Goal: Information Seeking & Learning: Compare options

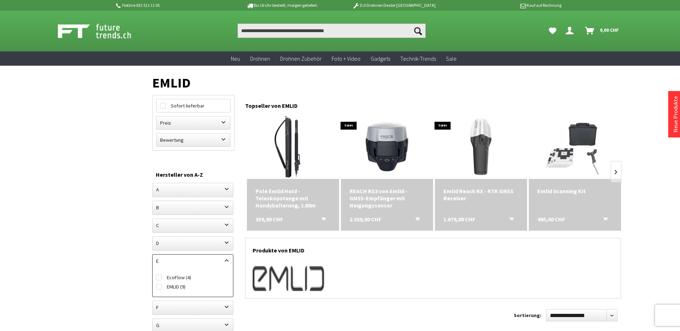
click at [92, 34] on img at bounding box center [102, 31] width 89 height 18
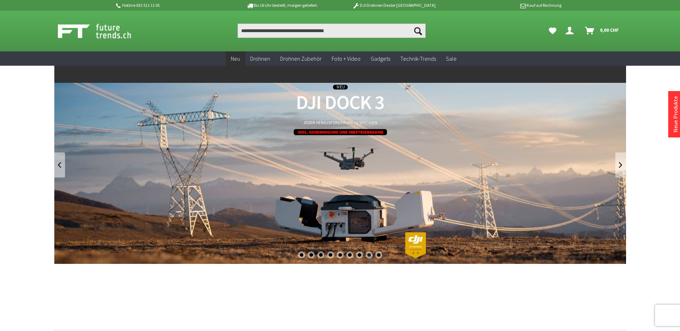
click at [238, 62] on span "Neu" at bounding box center [235, 58] width 9 height 7
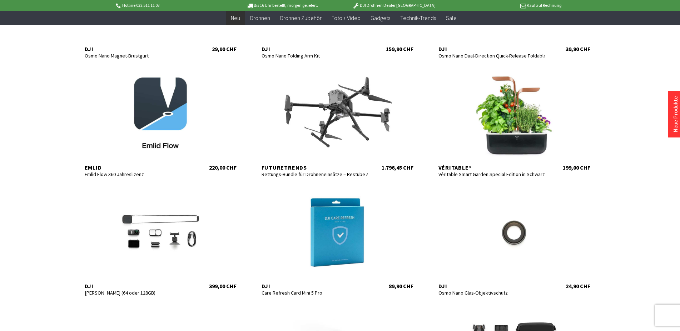
scroll to position [510, 0]
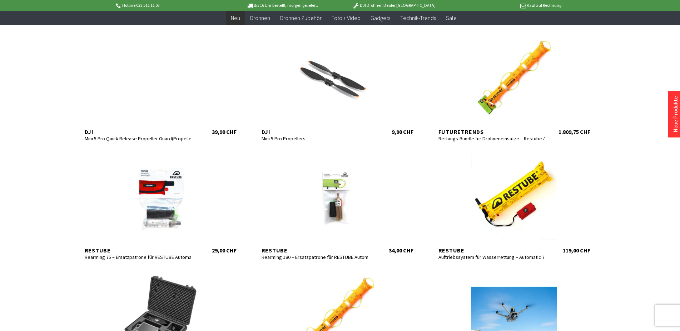
scroll to position [1021, 0]
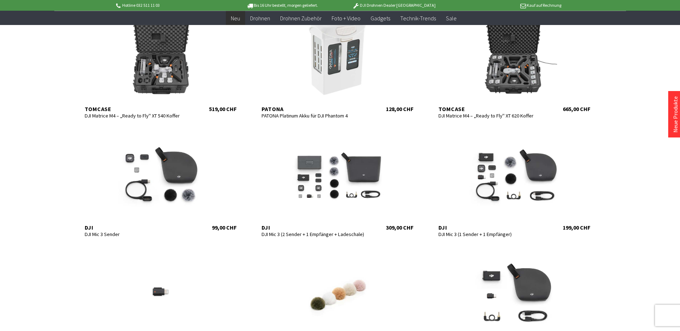
scroll to position [1677, 0]
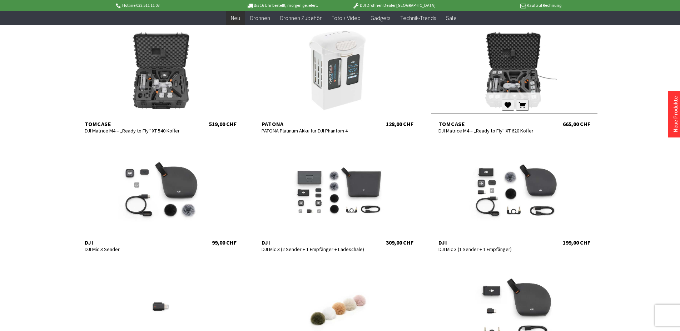
click at [503, 73] on div at bounding box center [514, 71] width 166 height 86
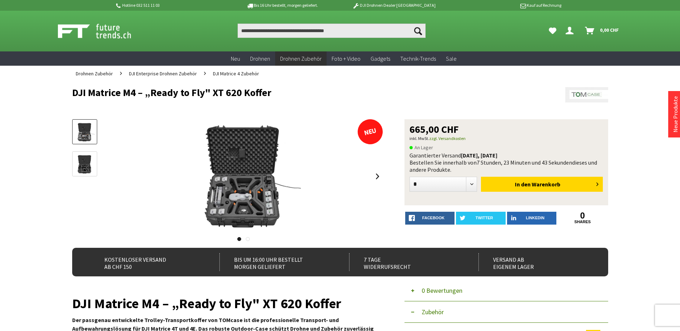
click at [88, 164] on img at bounding box center [84, 164] width 21 height 21
click at [88, 142] on img at bounding box center [84, 132] width 21 height 21
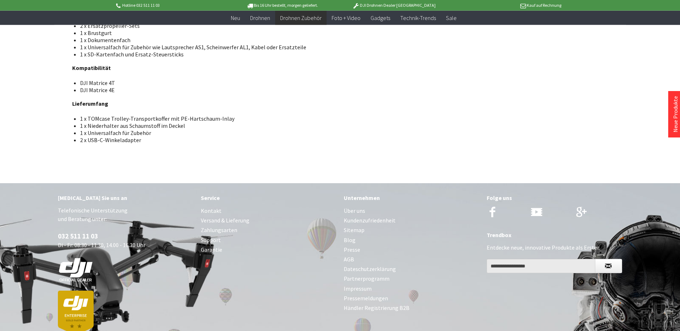
scroll to position [770, 0]
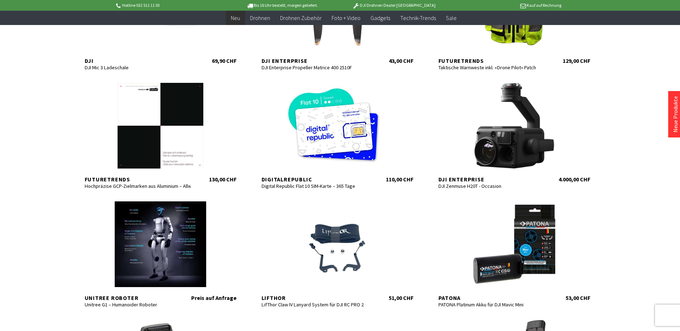
scroll to position [693, 0]
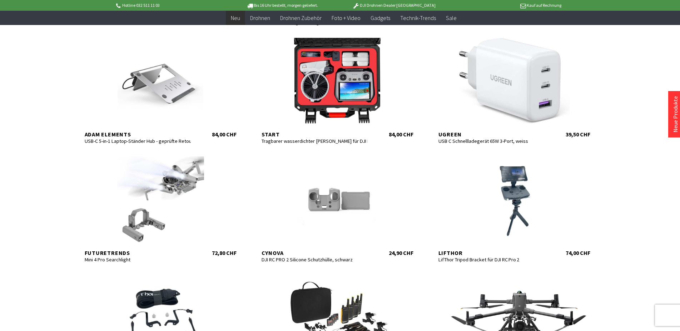
scroll to position [1240, 0]
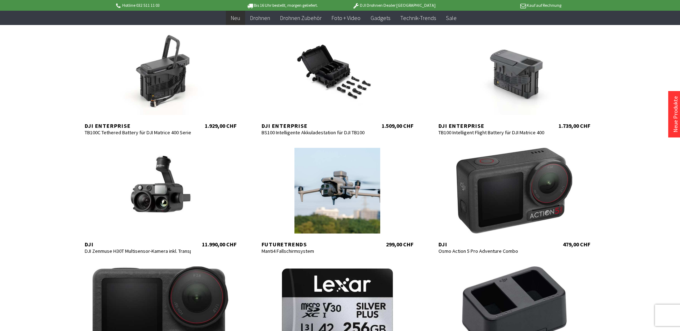
scroll to position [1604, 0]
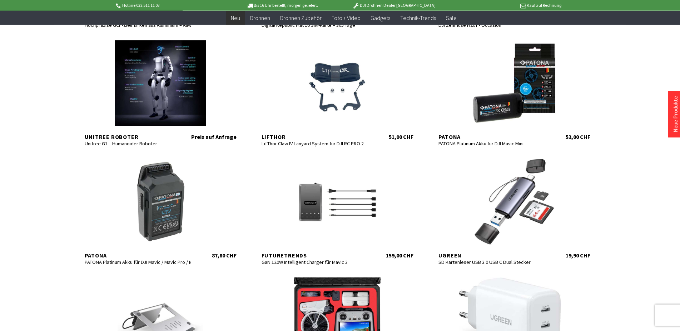
scroll to position [511, 0]
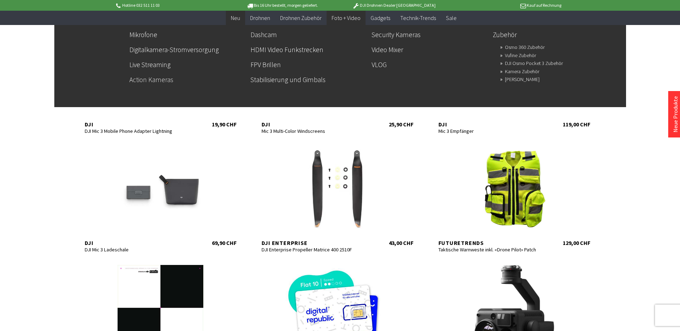
click at [160, 78] on link "Action Kameras" at bounding box center [186, 80] width 115 height 12
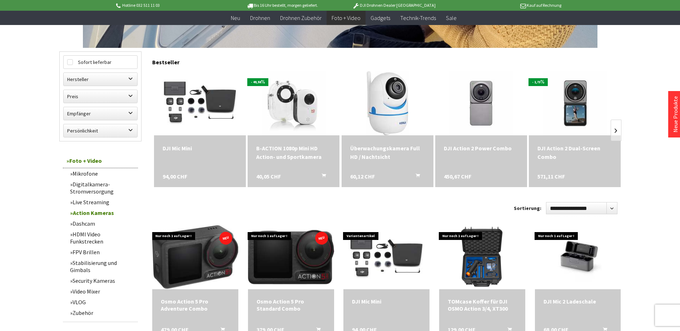
scroll to position [328, 0]
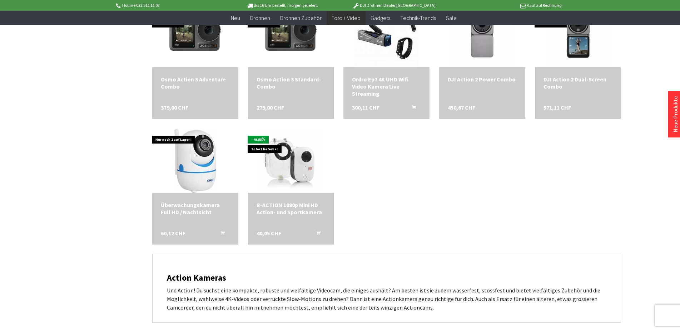
scroll to position [620, 0]
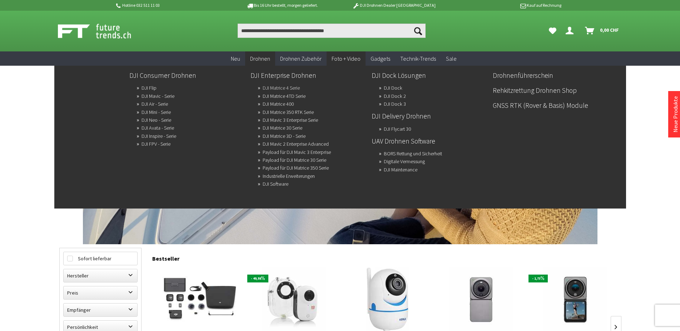
click at [284, 87] on link "DJI Matrice 4 Serie" at bounding box center [281, 88] width 37 height 10
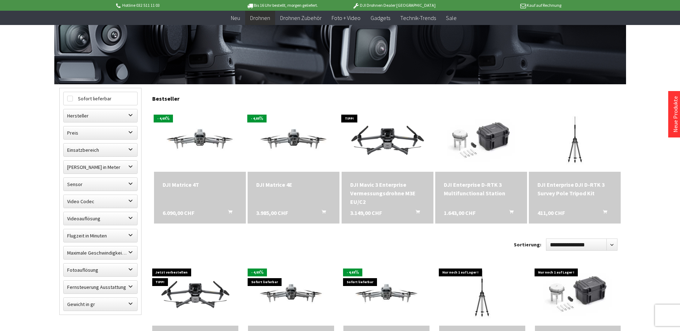
scroll to position [255, 0]
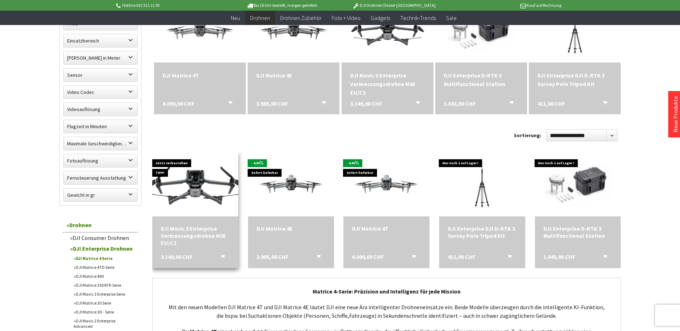
click at [198, 180] on img at bounding box center [195, 184] width 120 height 68
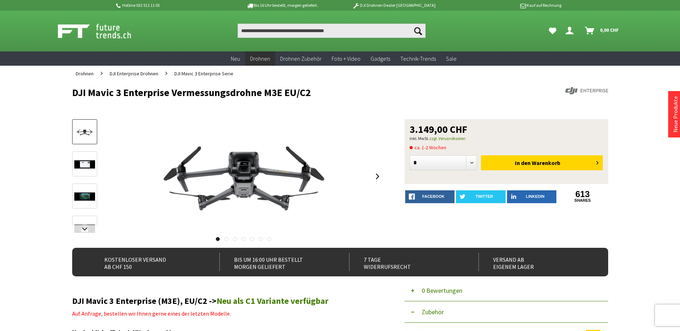
click at [90, 165] on img at bounding box center [84, 164] width 21 height 8
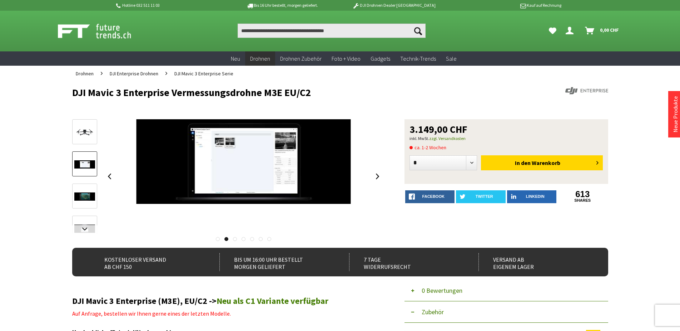
click at [84, 194] on img at bounding box center [84, 197] width 21 height 8
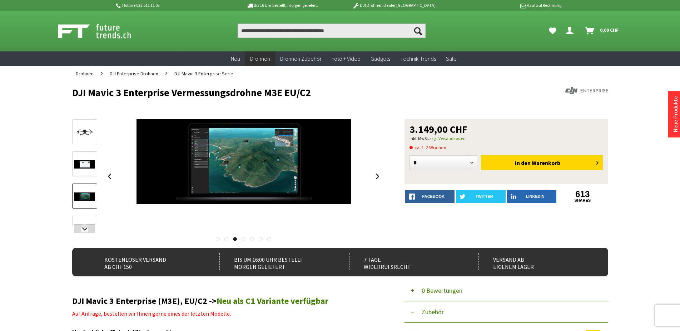
click at [85, 220] on link at bounding box center [84, 228] width 25 height 25
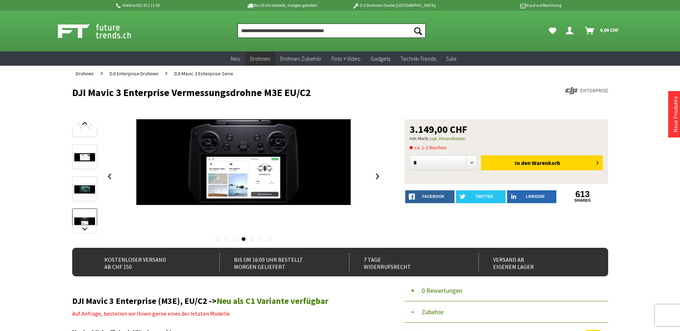
click at [268, 28] on input "Produkt, Marke, Kategorie, EAN, Artikelnummer…" at bounding box center [332, 31] width 188 height 14
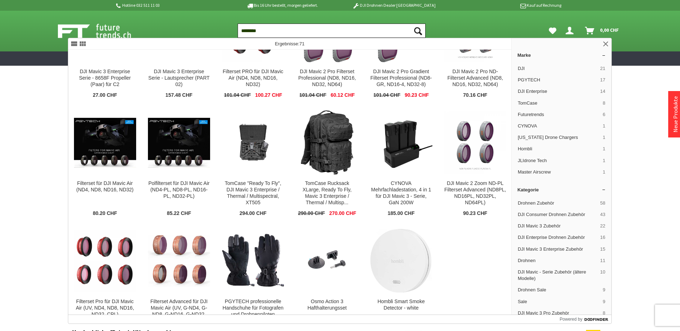
scroll to position [1090, 0]
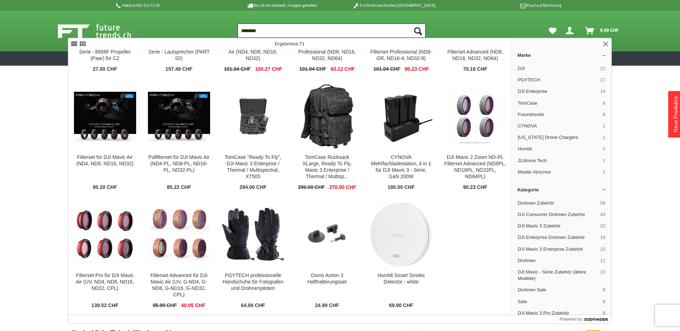
type input "********"
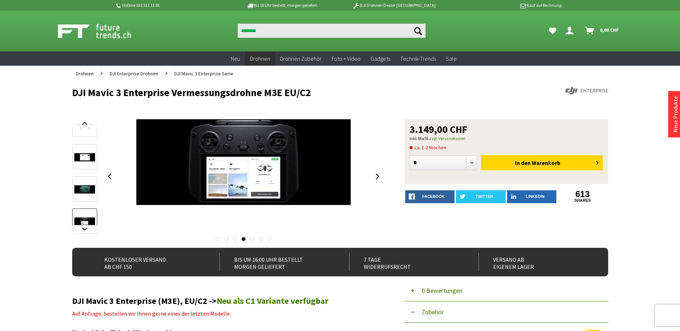
click at [88, 134] on link at bounding box center [84, 124] width 25 height 25
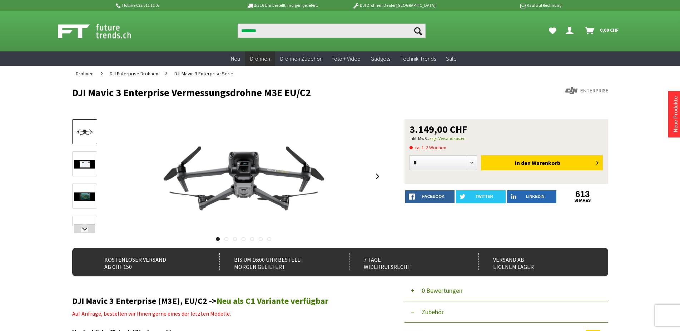
click at [103, 31] on img at bounding box center [102, 31] width 89 height 18
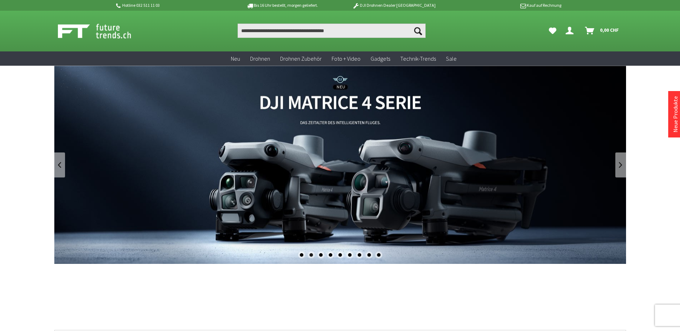
click at [275, 169] on link "DJI Matrice 4 Enterprise Drohnen Serie - M4T und M4E" at bounding box center [340, 165] width 572 height 198
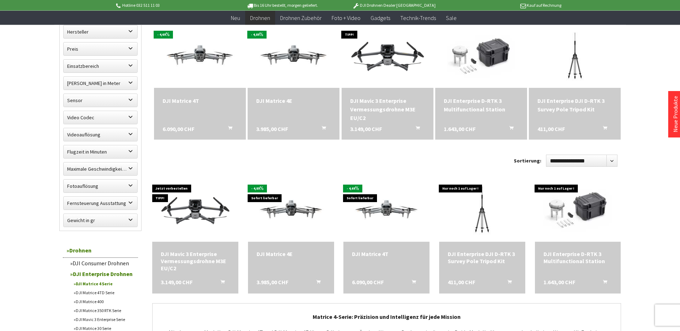
scroll to position [219, 0]
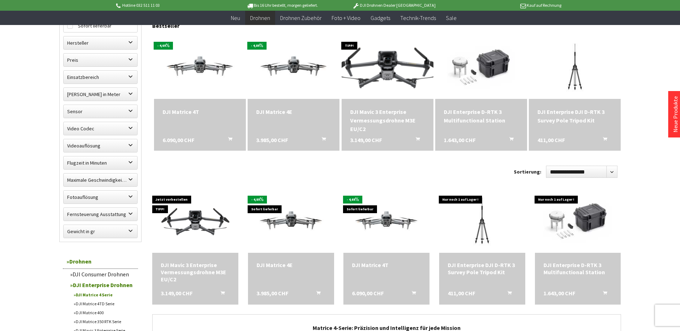
click at [386, 62] on img at bounding box center [387, 66] width 129 height 73
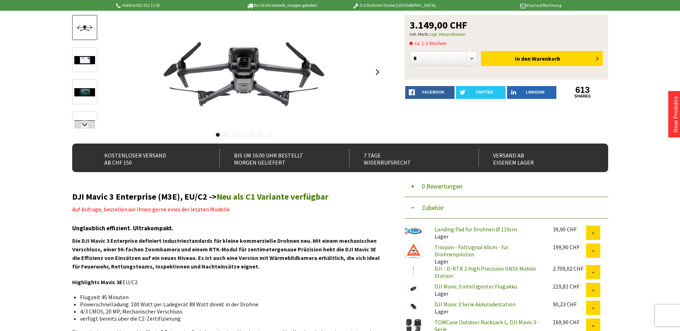
scroll to position [109, 0]
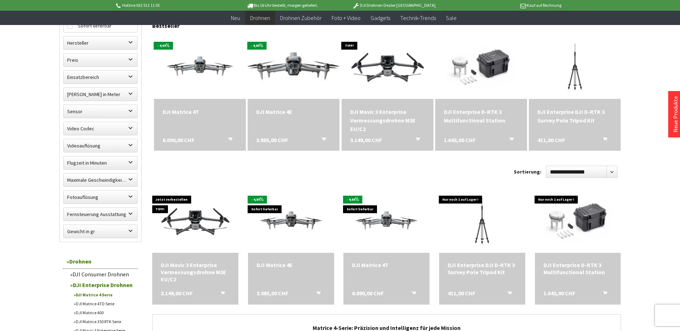
scroll to position [219, 0]
click at [293, 71] on img at bounding box center [293, 66] width 129 height 73
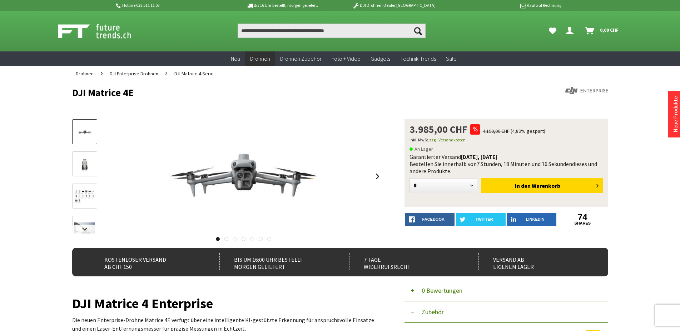
click at [78, 168] on img at bounding box center [84, 165] width 21 height 16
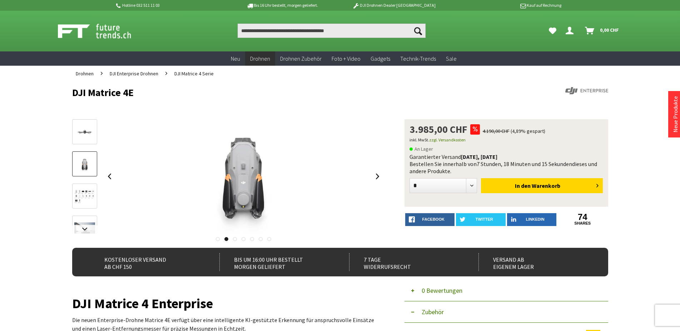
click at [80, 191] on img at bounding box center [84, 197] width 21 height 14
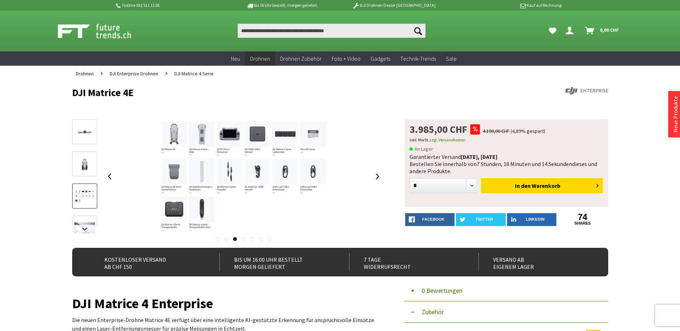
click at [87, 220] on link at bounding box center [84, 228] width 25 height 25
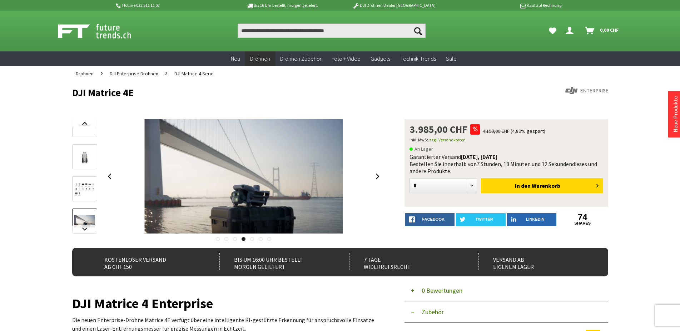
click at [87, 220] on img at bounding box center [84, 221] width 21 height 12
click at [83, 136] on link at bounding box center [84, 124] width 25 height 25
